Goal: Task Accomplishment & Management: Complete application form

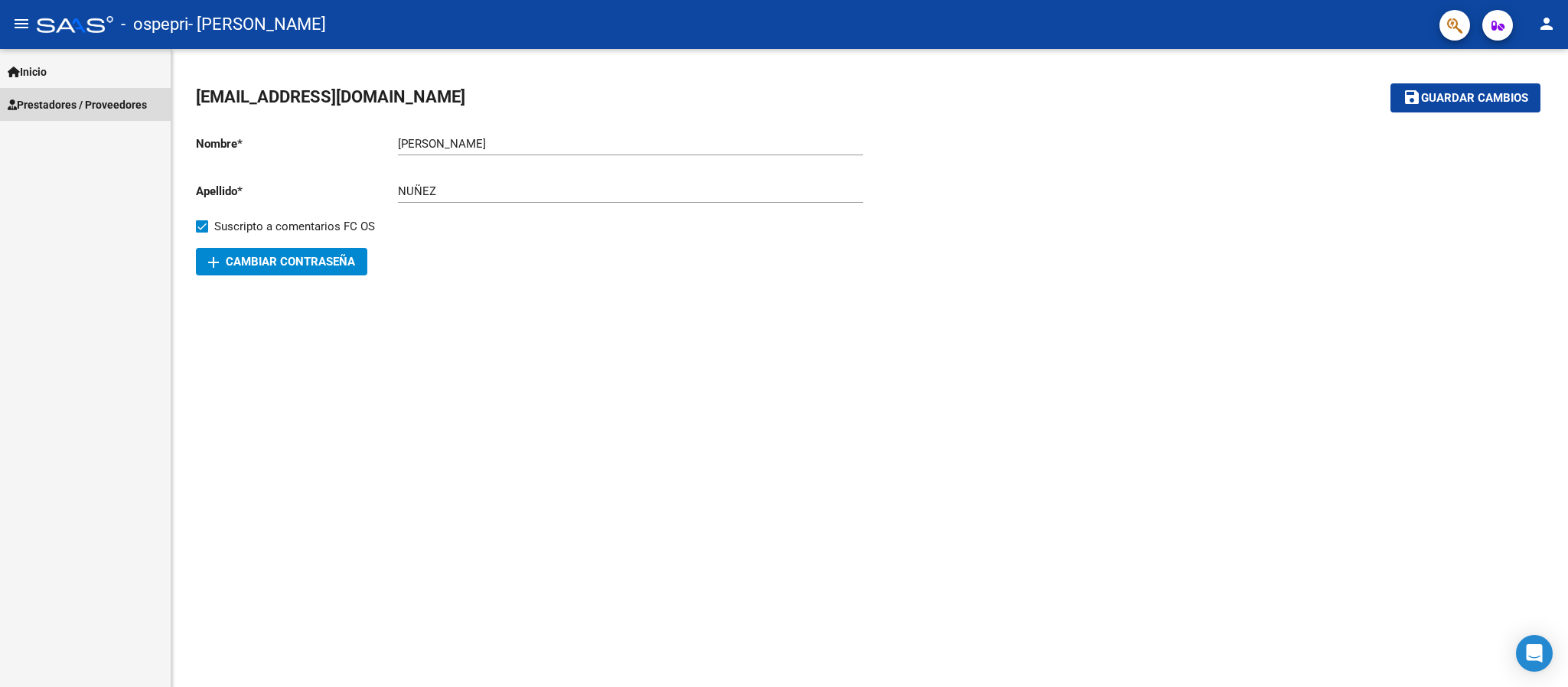
click at [121, 105] on span "Prestadores / Proveedores" at bounding box center [77, 105] width 140 height 17
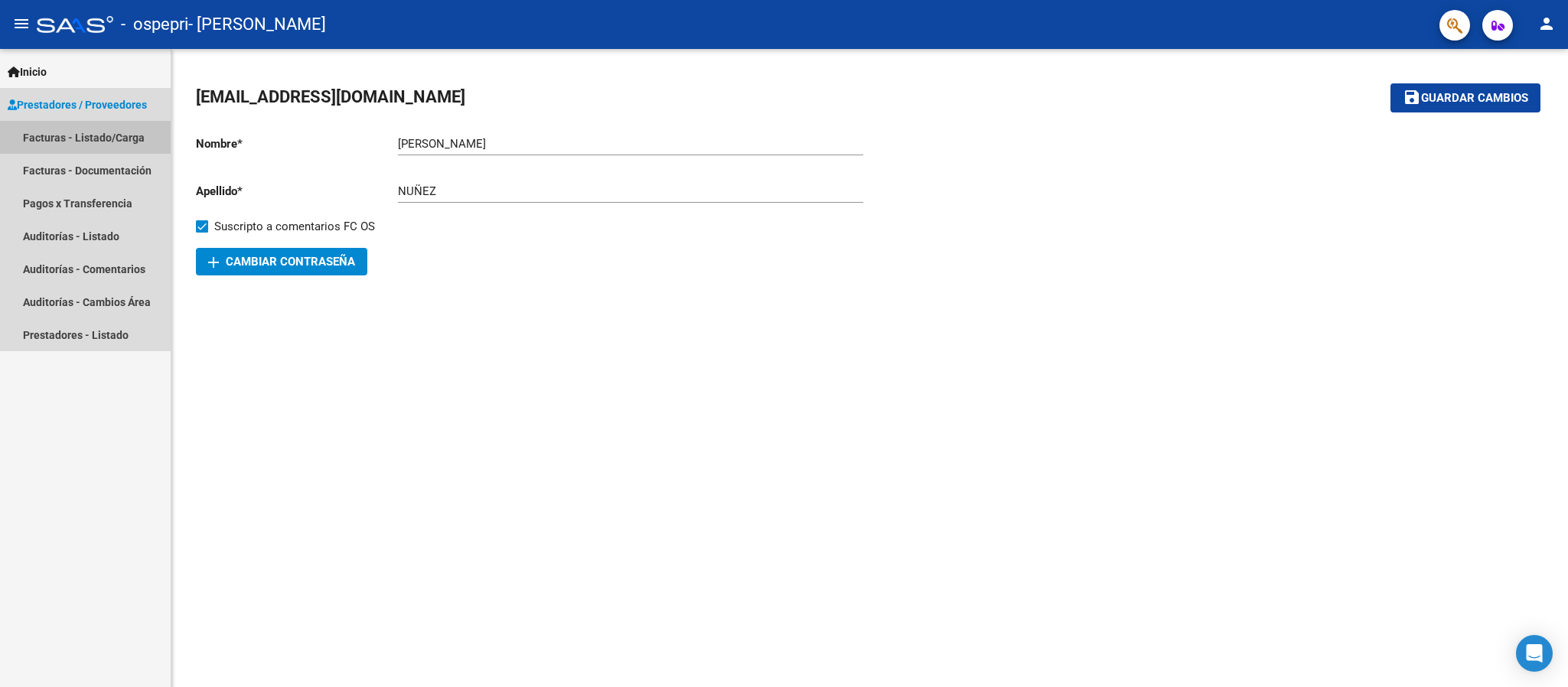
click at [128, 127] on link "Facturas - Listado/Carga" at bounding box center [85, 137] width 170 height 33
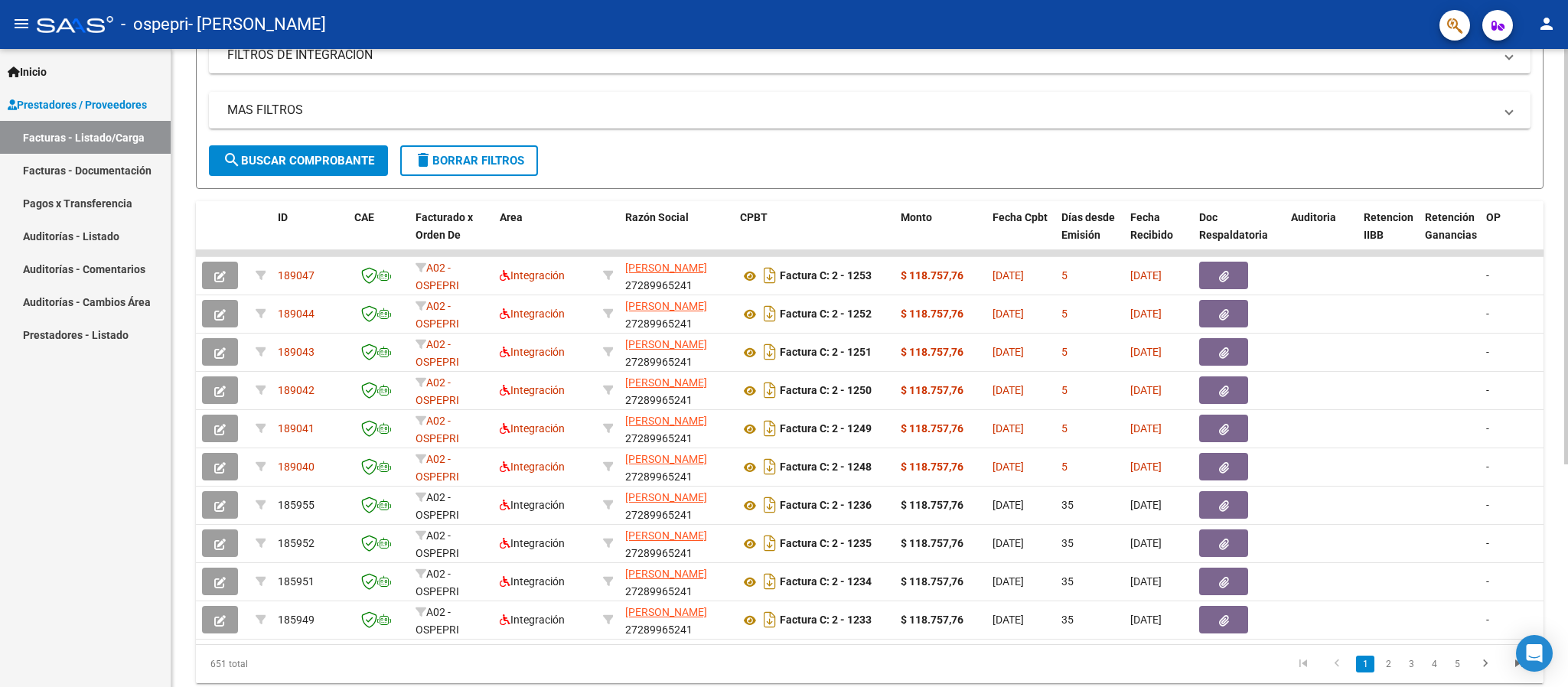
scroll to position [283, 0]
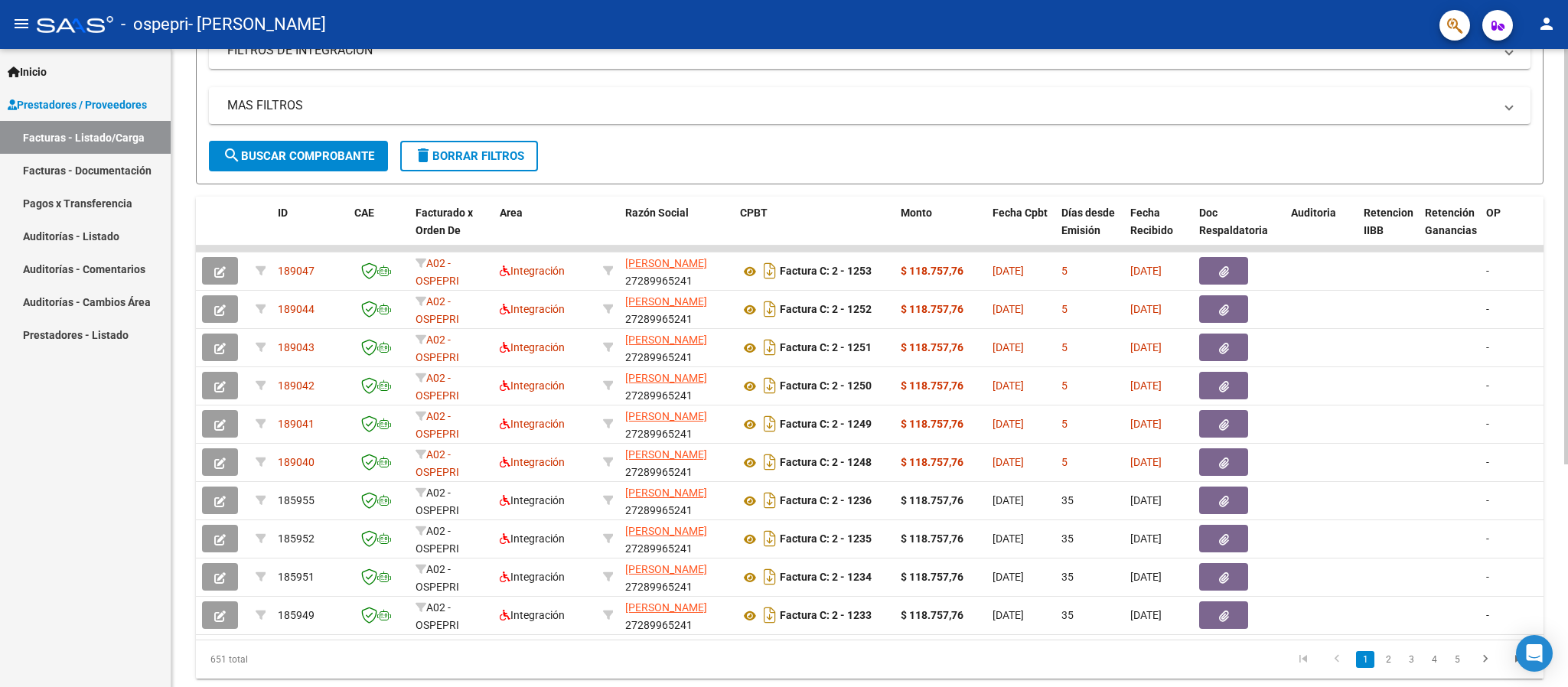
click at [1566, 282] on div at bounding box center [1565, 452] width 4 height 416
click at [1546, 18] on mat-icon "person" at bounding box center [1546, 24] width 18 height 18
click at [1521, 104] on button "exit_to_app Salir" at bounding box center [1515, 101] width 93 height 37
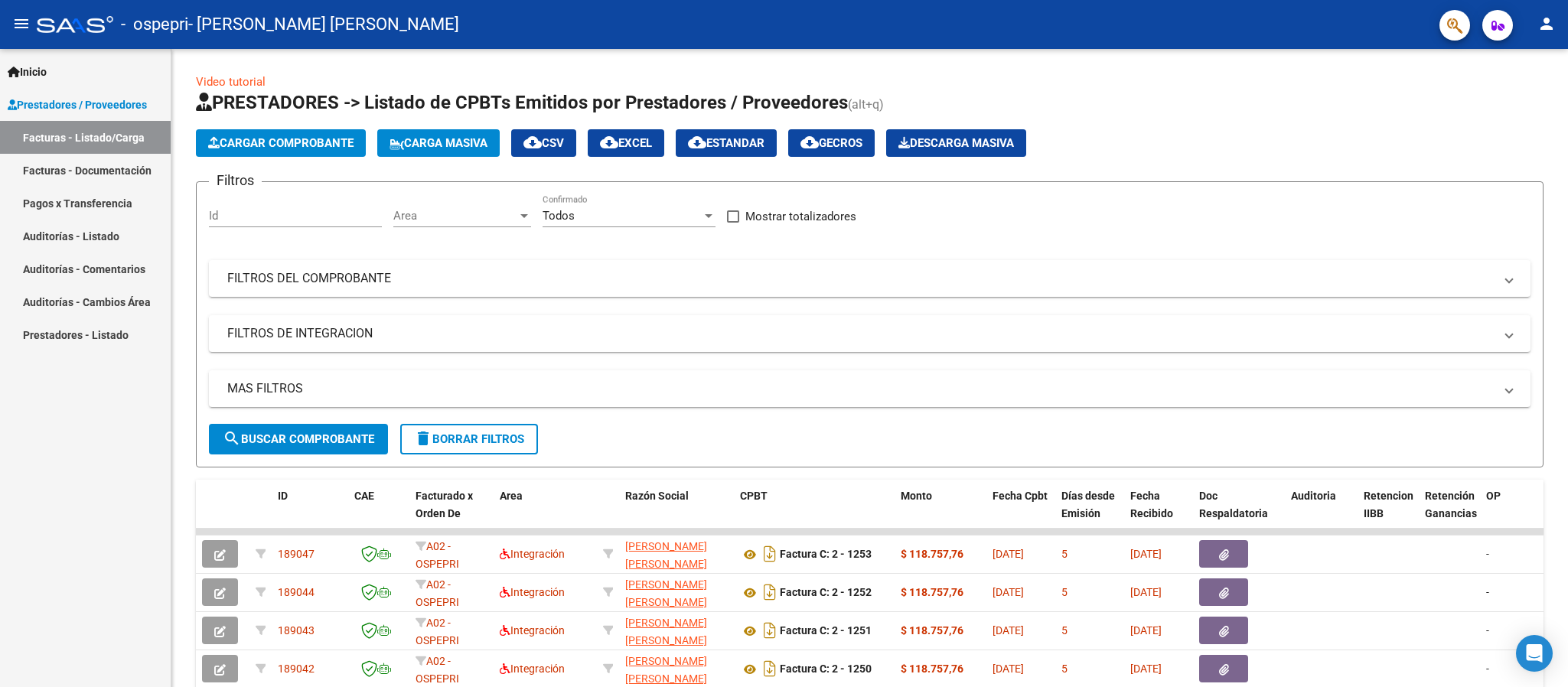
click at [1552, 12] on button "person" at bounding box center [1546, 24] width 31 height 31
click at [1520, 97] on button "exit_to_app Salir" at bounding box center [1515, 101] width 93 height 37
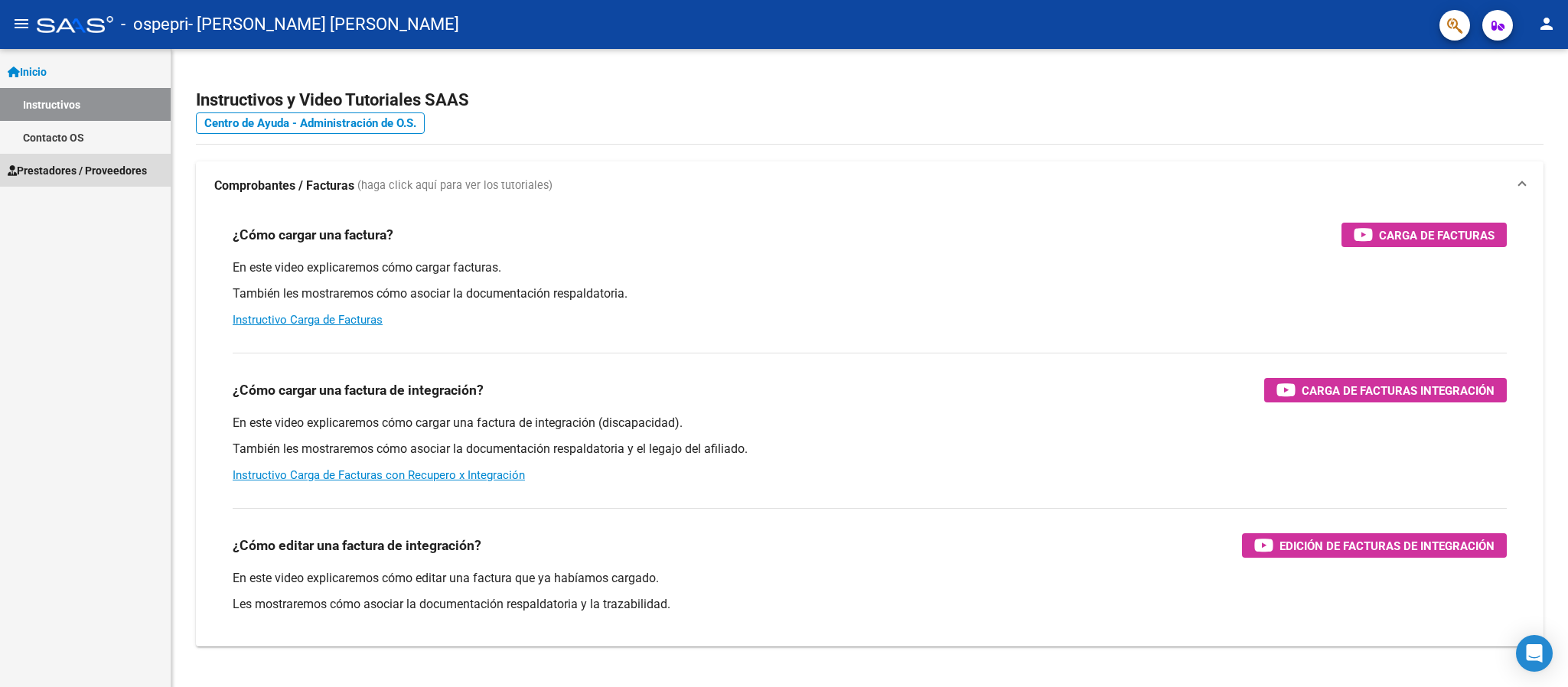
click at [128, 177] on span "Prestadores / Proveedores" at bounding box center [77, 170] width 140 height 17
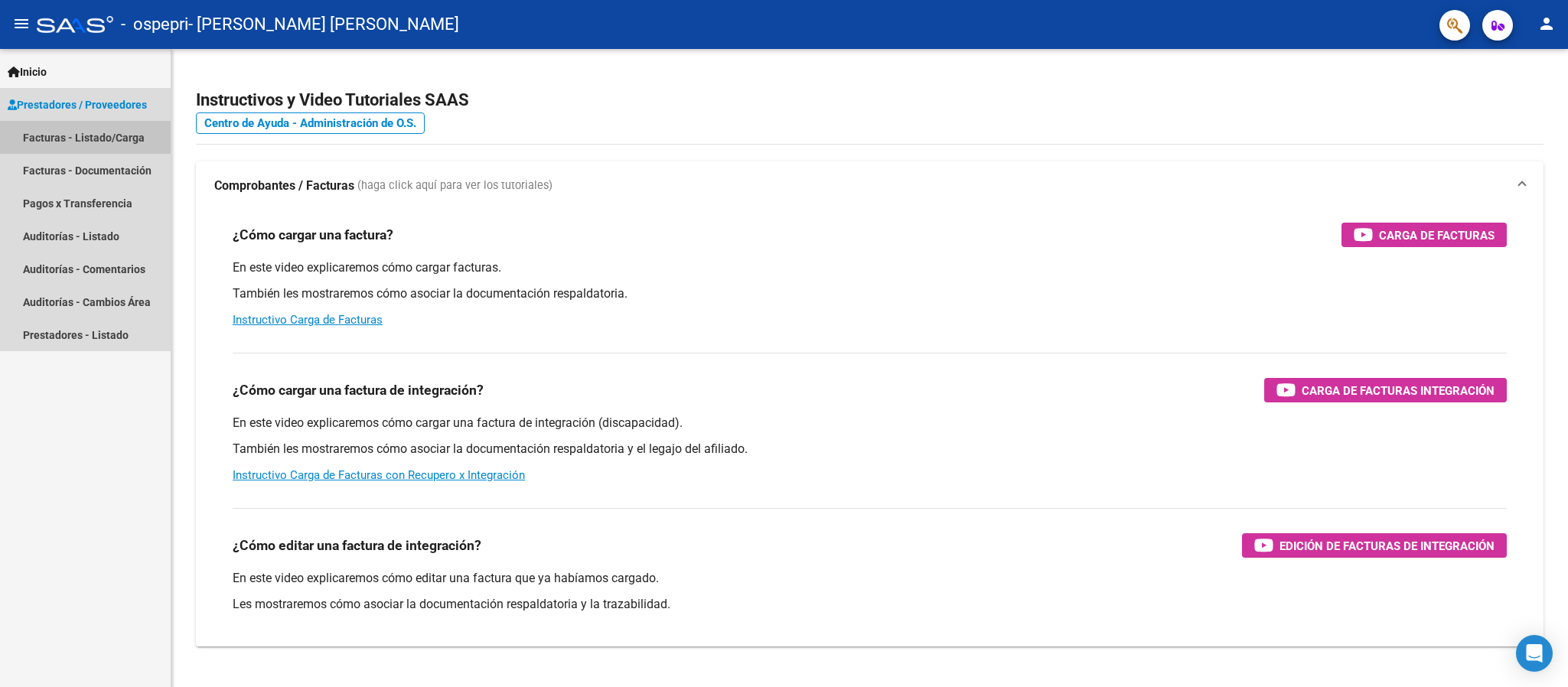
click at [116, 127] on link "Facturas - Listado/Carga" at bounding box center [85, 137] width 170 height 33
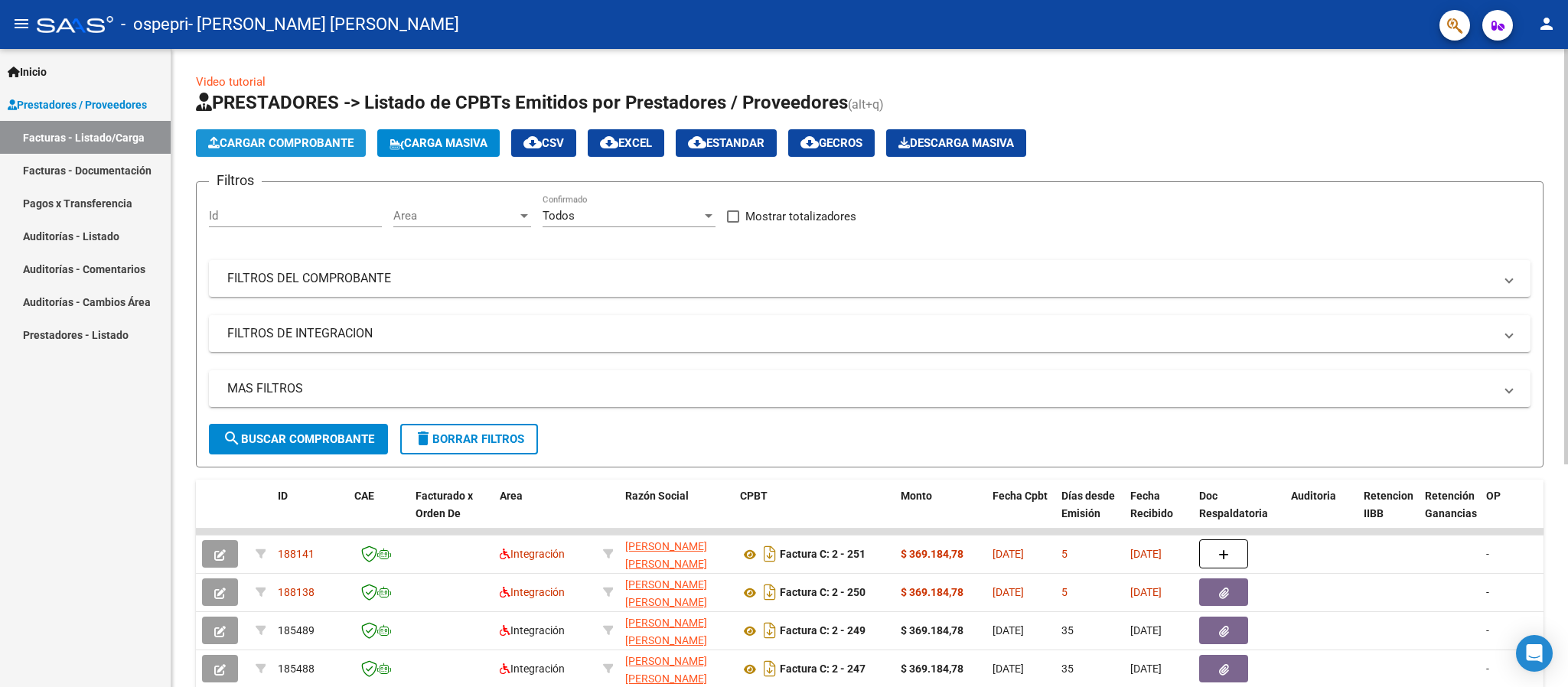
click at [329, 136] on span "Cargar Comprobante" at bounding box center [281, 143] width 146 height 14
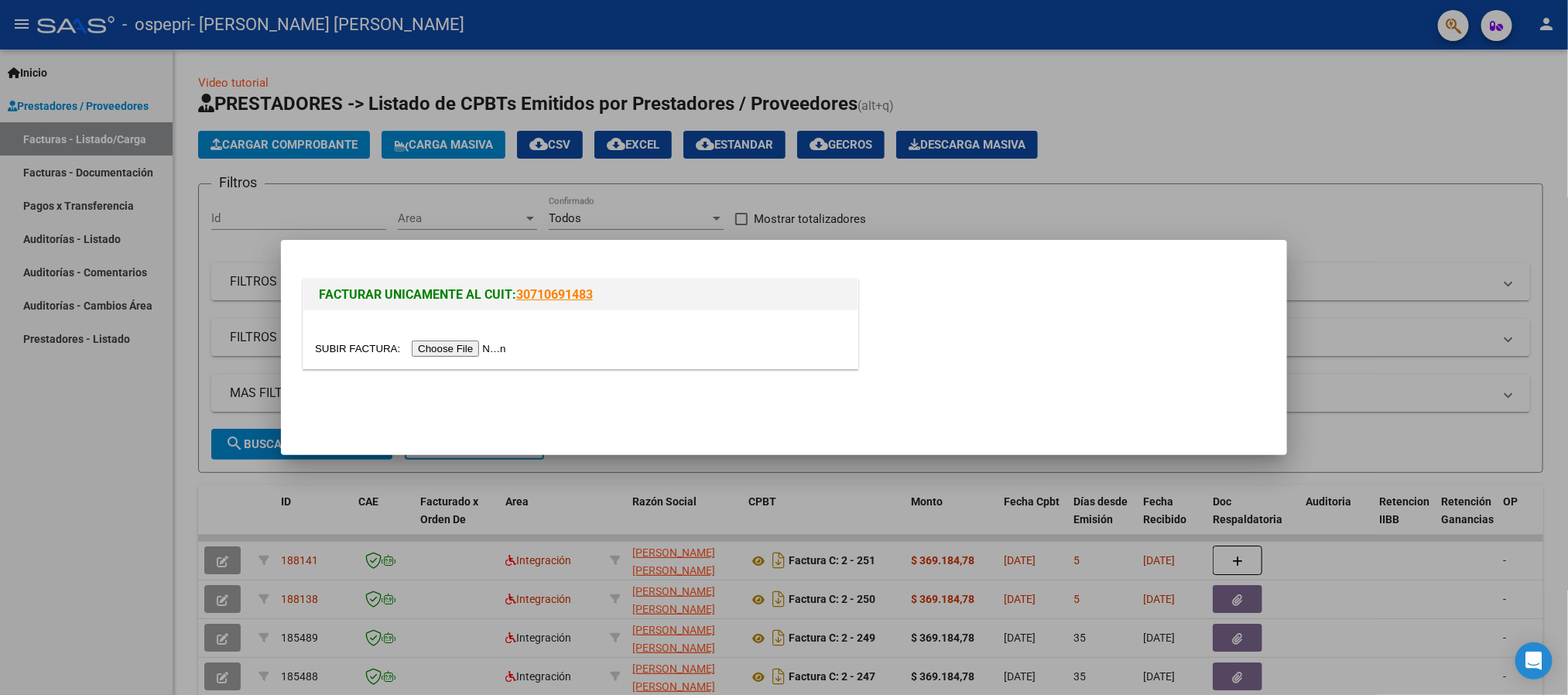
click at [489, 349] on input "file" at bounding box center [413, 348] width 195 height 16
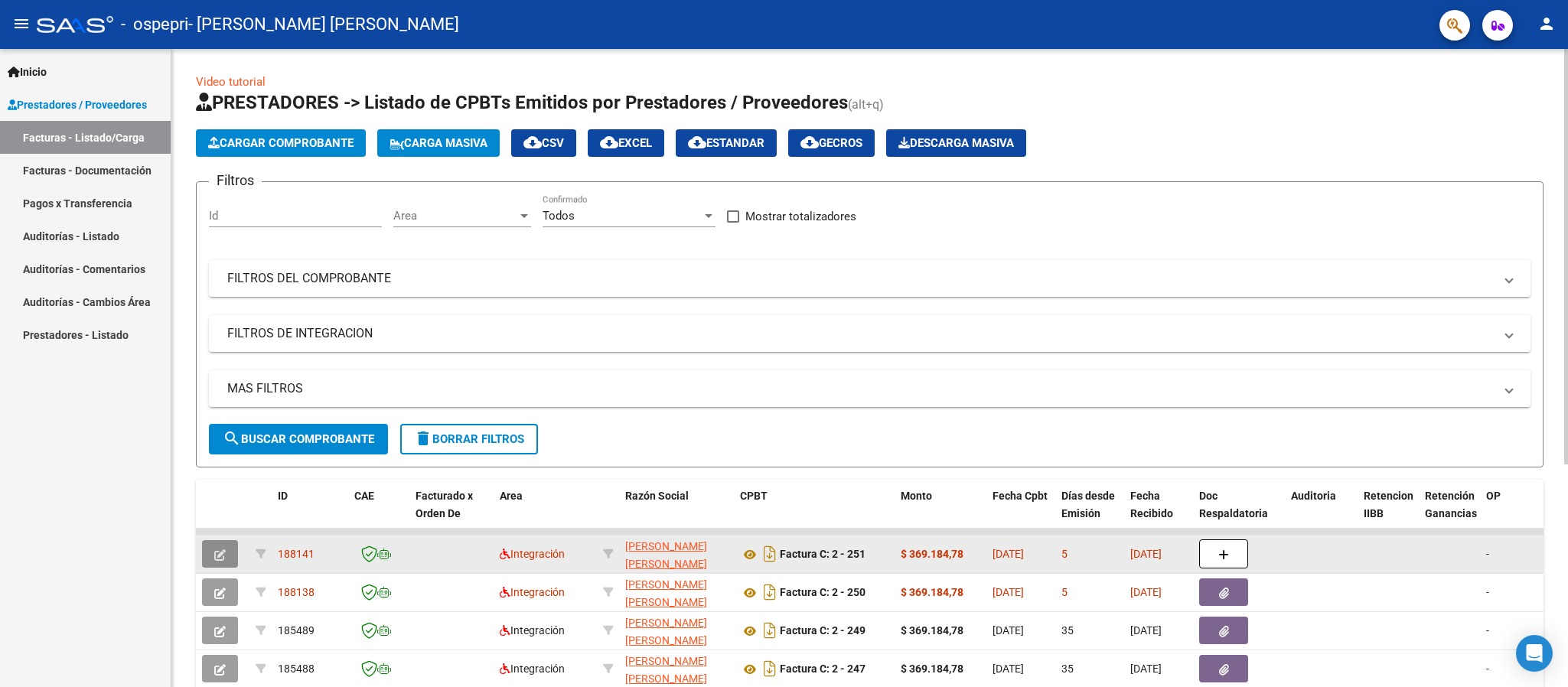
click at [211, 555] on button "button" at bounding box center [220, 553] width 36 height 27
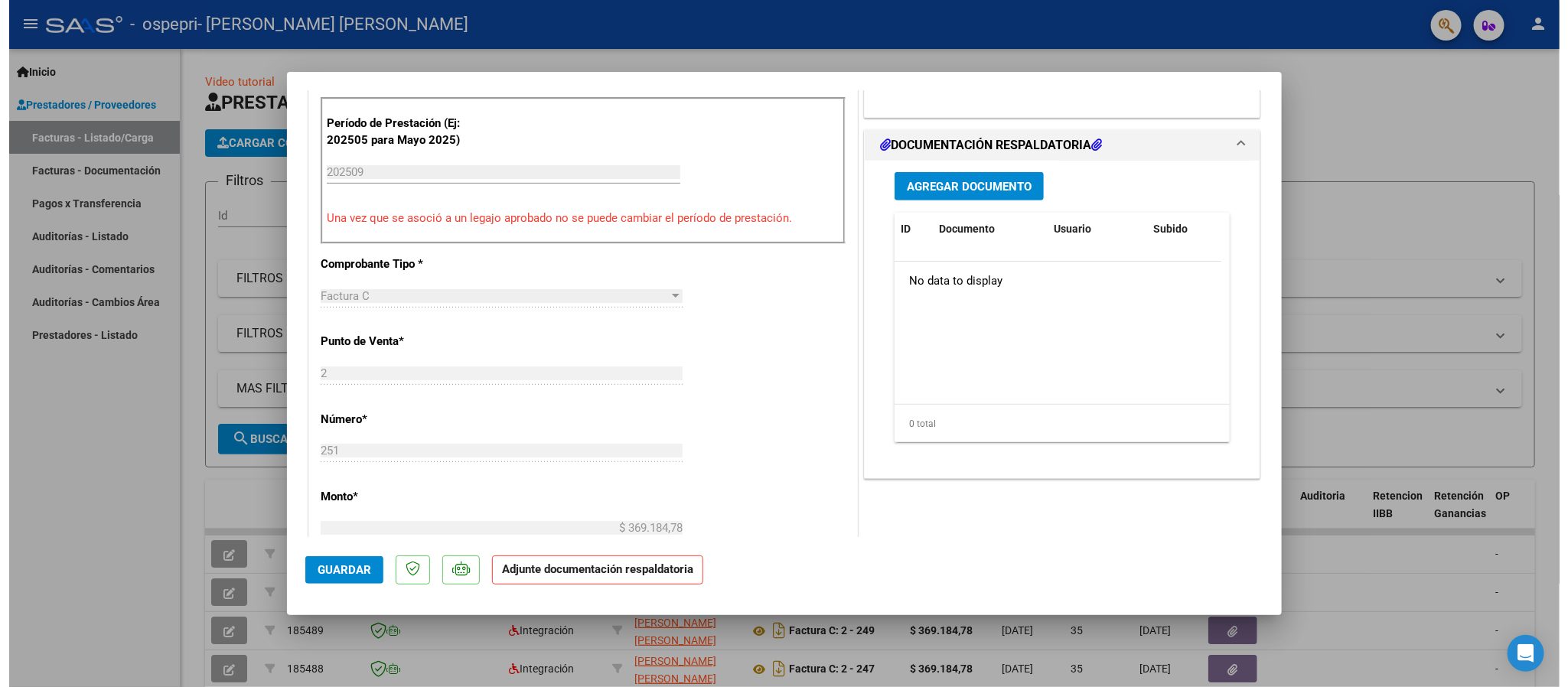
scroll to position [353, 0]
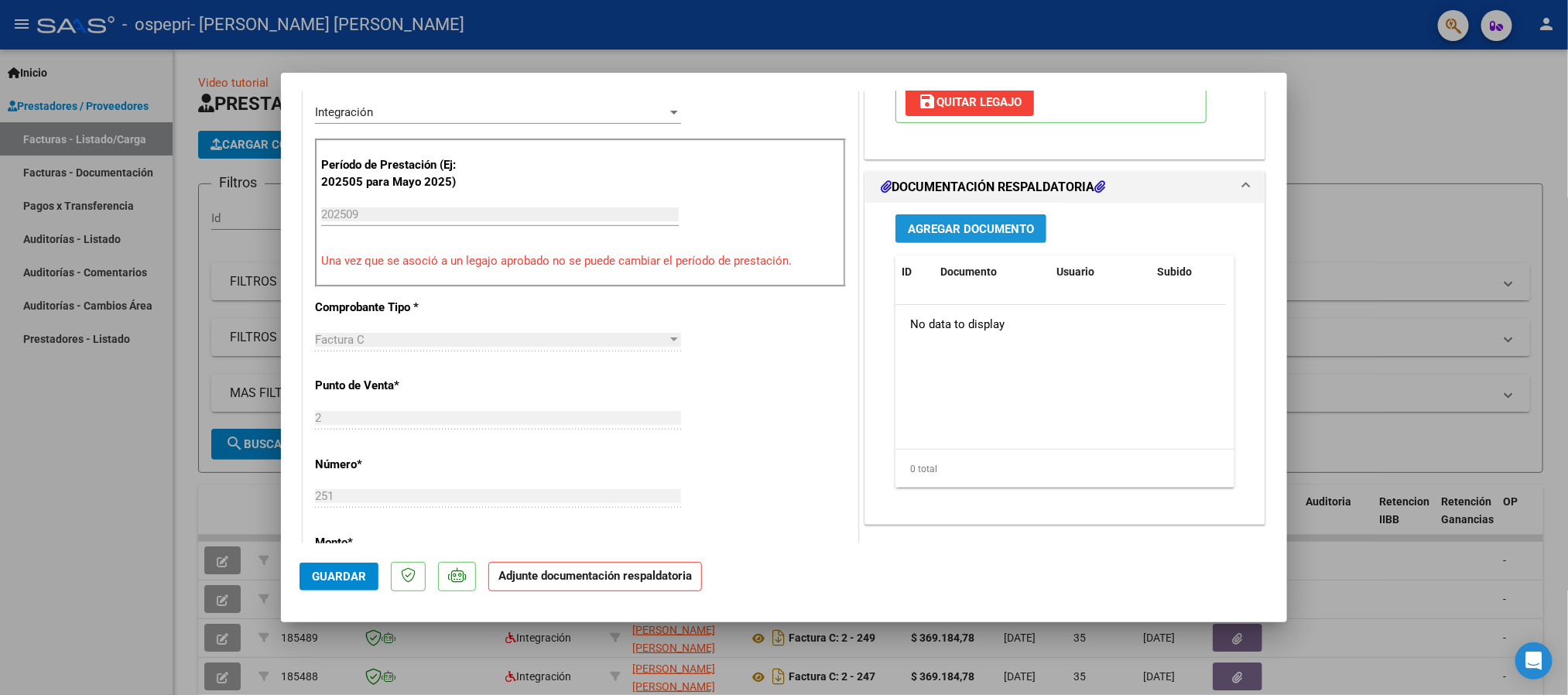
click at [975, 236] on span "Agregar Documento" at bounding box center [971, 229] width 126 height 14
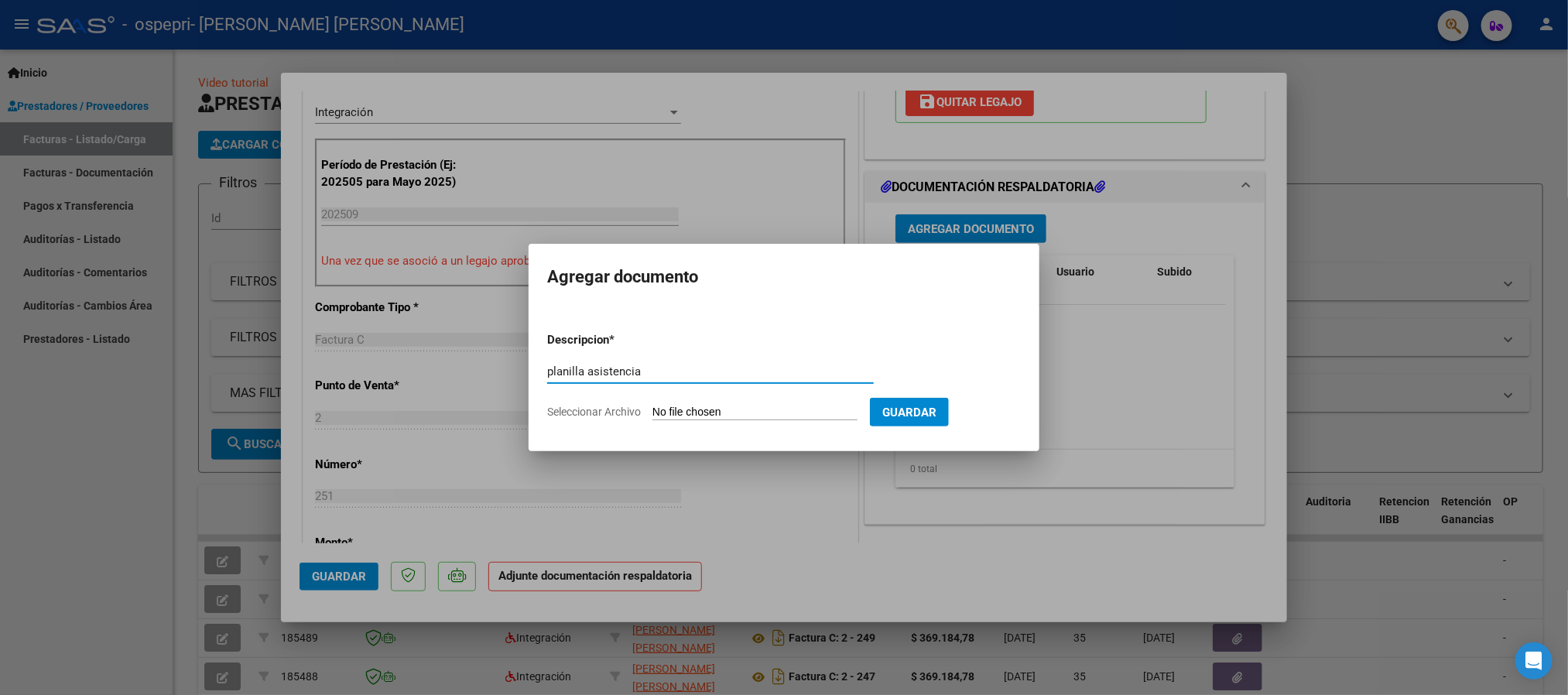
type input "planilla asistencia"
click at [754, 411] on input "Seleccionar Archivo" at bounding box center [754, 412] width 205 height 15
type input "C:\fakepath\WhatsApp Image 2025-10-04 at 20.40.08.jpeg"
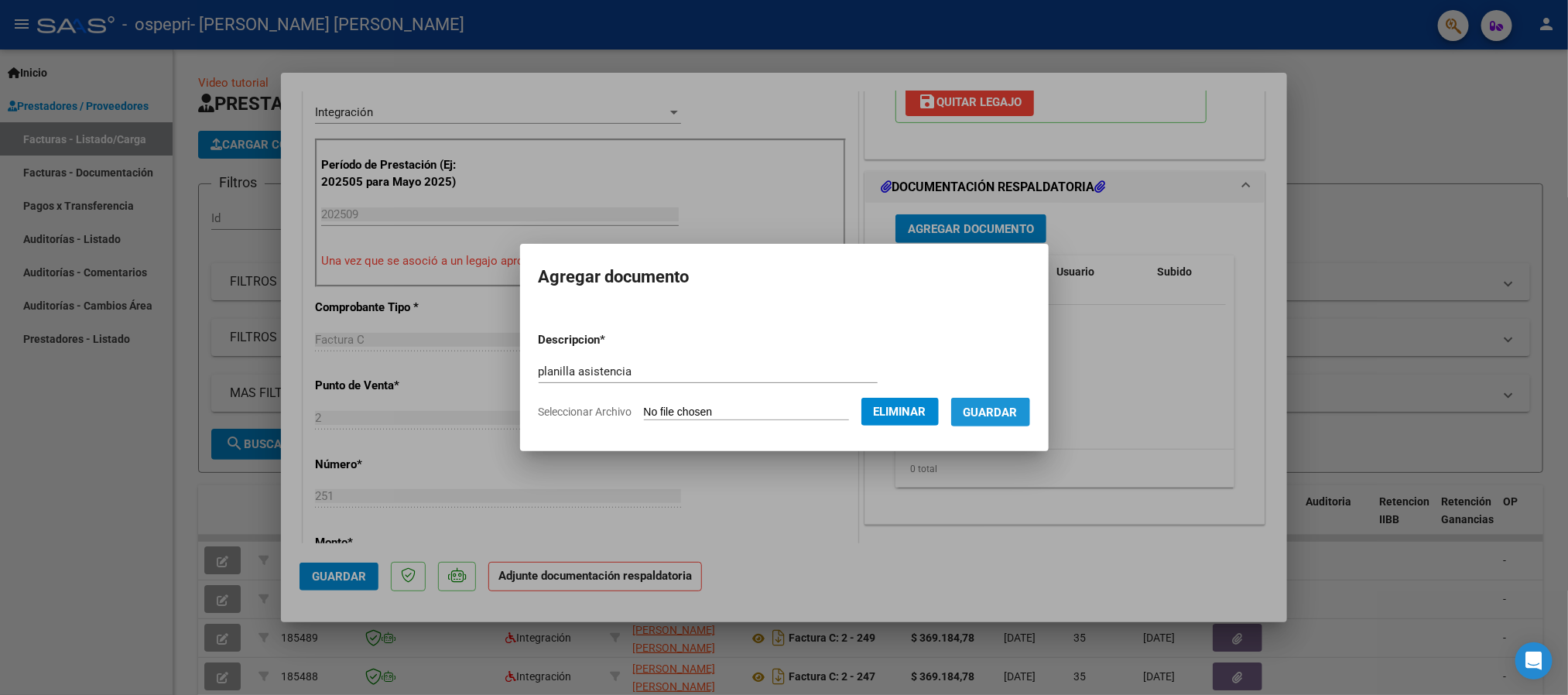
click at [997, 416] on span "Guardar" at bounding box center [990, 412] width 54 height 14
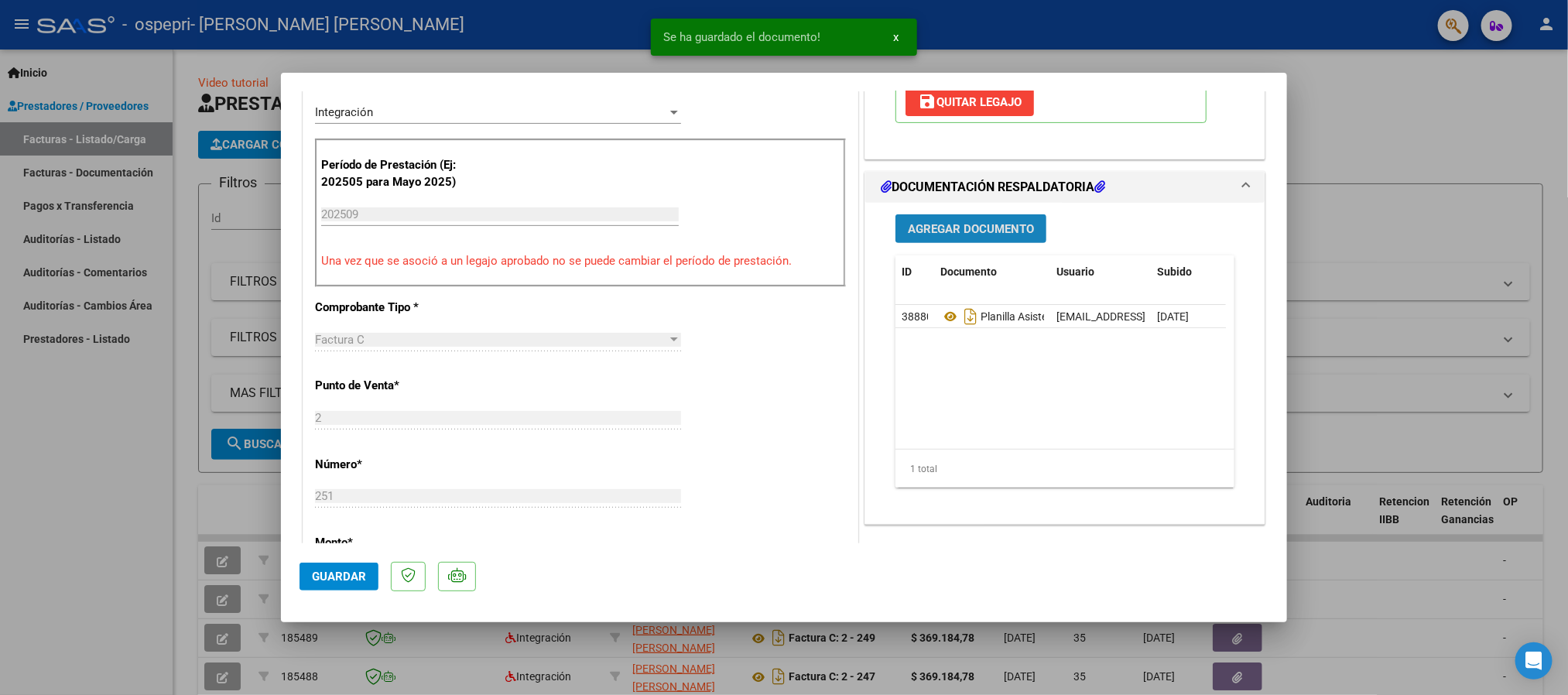
click at [962, 242] on button "Agregar Documento" at bounding box center [971, 228] width 151 height 28
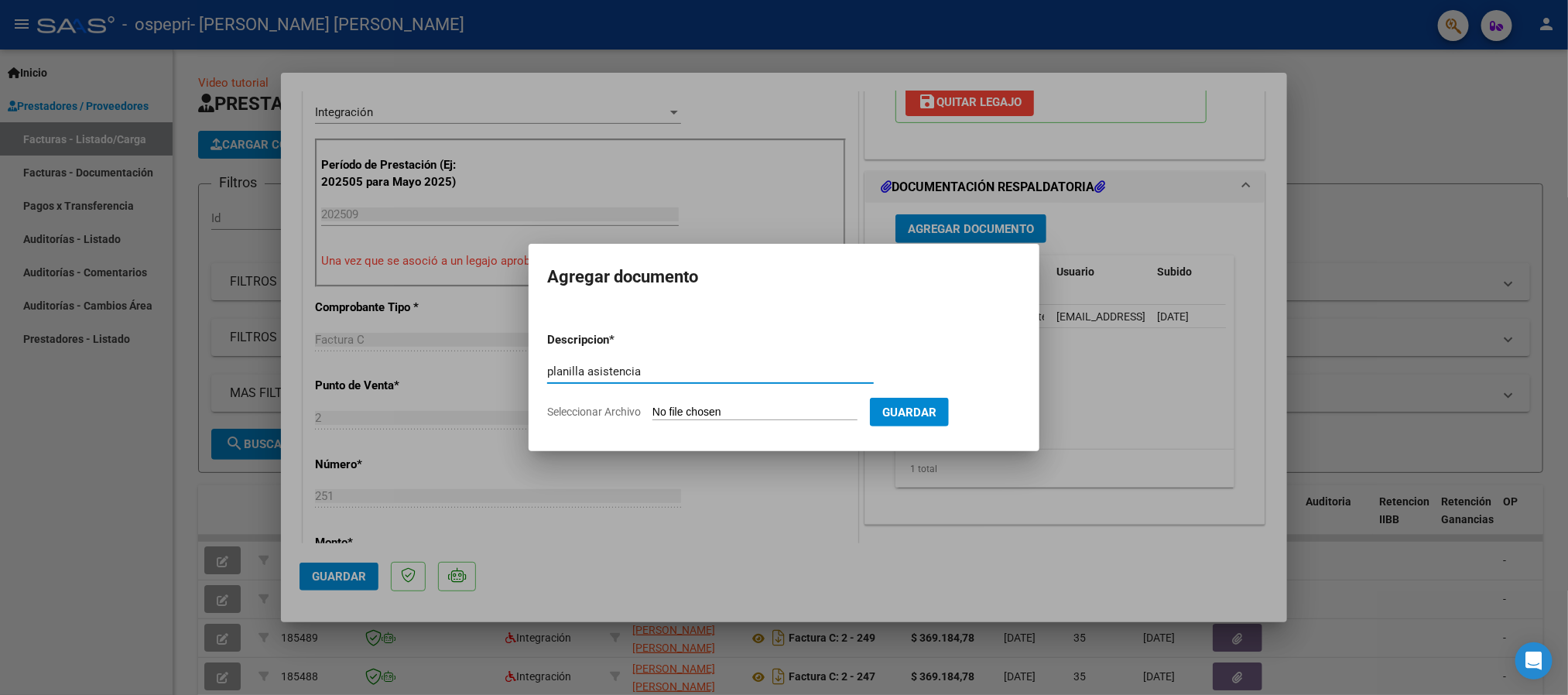
type input "planilla asistencia"
click at [705, 416] on input "Seleccionar Archivo" at bounding box center [754, 412] width 205 height 15
type input "C:\fakepath\WhatsApp Image 2025-10-04 at 20.40.08 (1).jpeg"
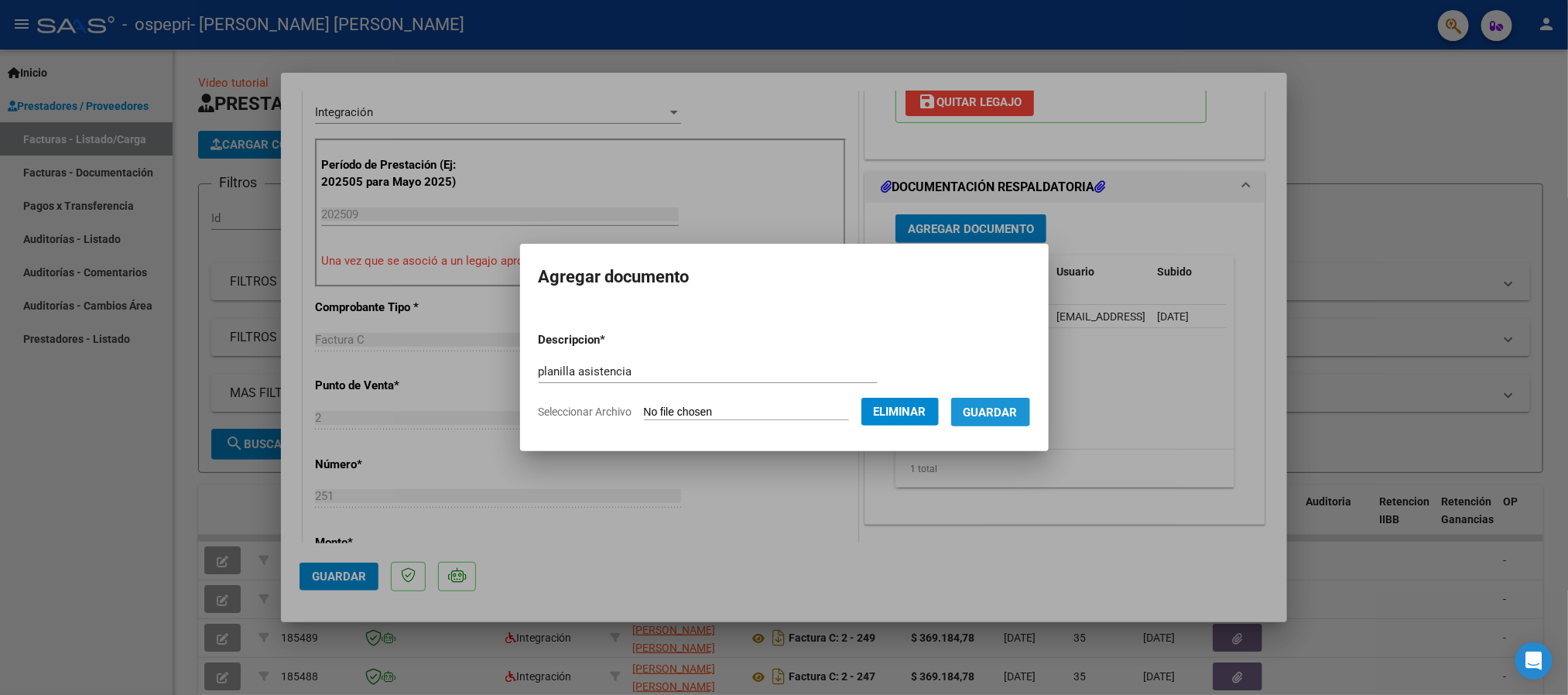
click at [1008, 421] on button "Guardar" at bounding box center [991, 412] width 79 height 28
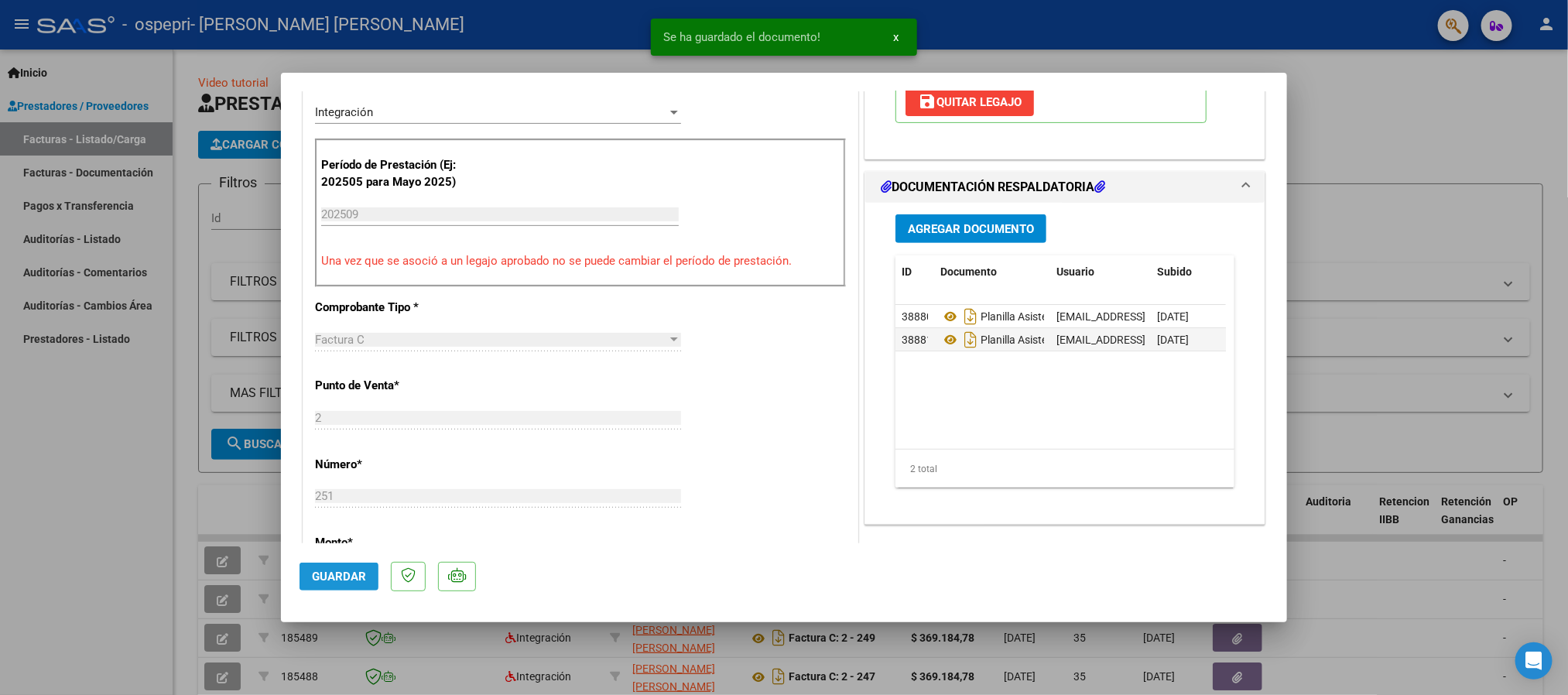
click at [323, 586] on button "Guardar" at bounding box center [338, 576] width 79 height 28
